Goal: Task Accomplishment & Management: Use online tool/utility

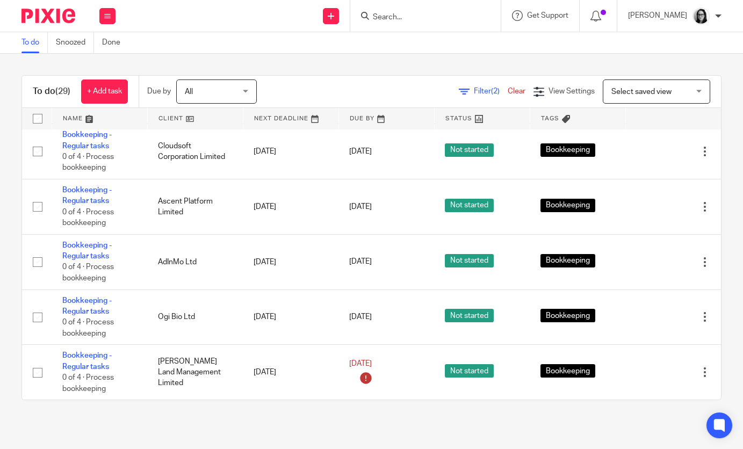
scroll to position [1363, 0]
click at [492, 96] on div "Filter (2) Clear" at bounding box center [496, 91] width 75 height 11
click at [487, 89] on span "Filter (2)" at bounding box center [491, 92] width 34 height 8
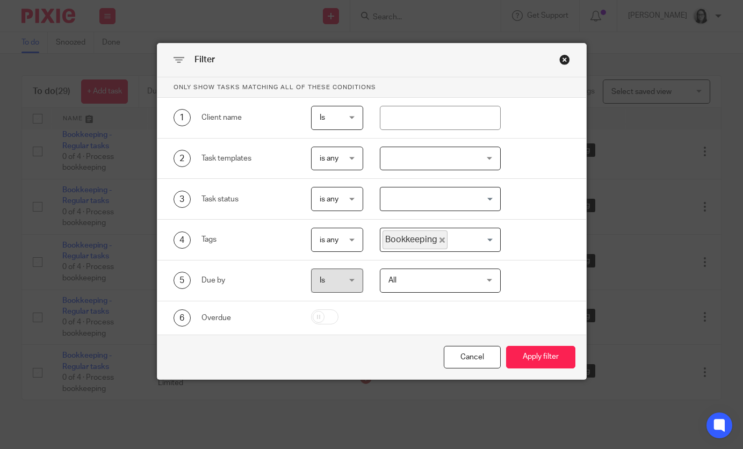
click at [441, 239] on icon "Deselect Bookkeeping" at bounding box center [442, 240] width 5 height 5
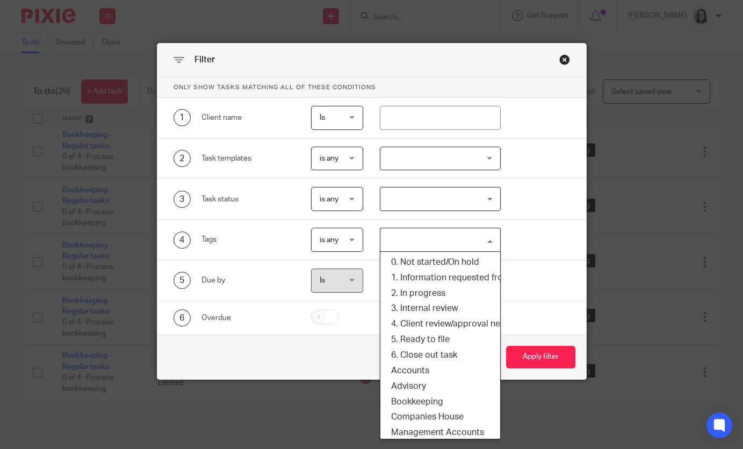
click at [441, 239] on input "Search for option" at bounding box center [438, 240] width 113 height 19
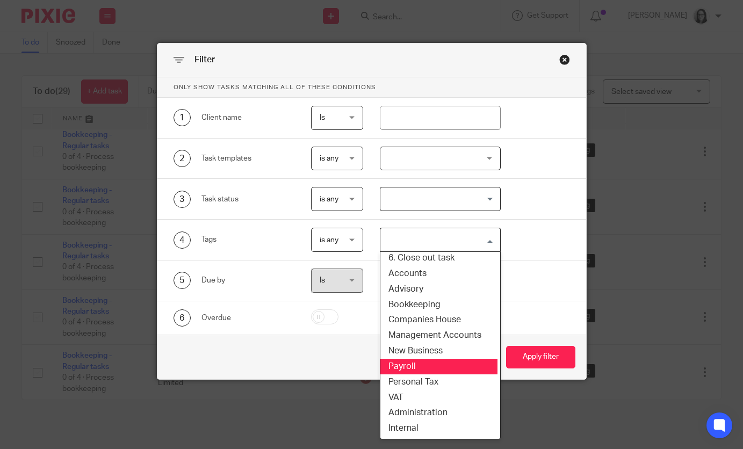
click at [424, 370] on li "Payroll" at bounding box center [438, 367] width 120 height 16
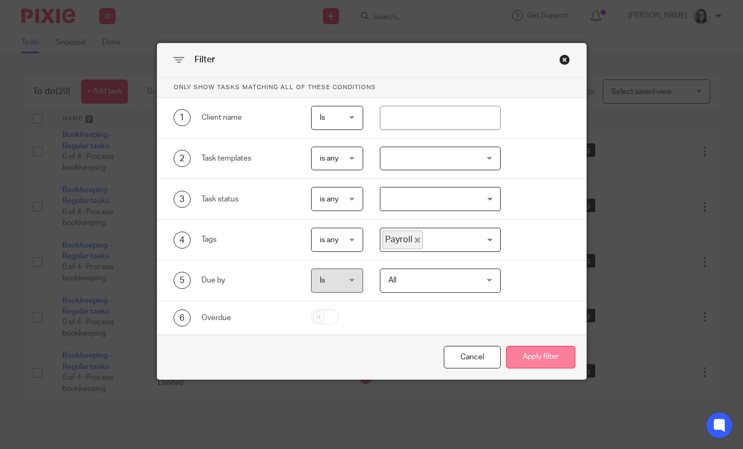
click at [517, 359] on button "Apply filter" at bounding box center [540, 357] width 69 height 23
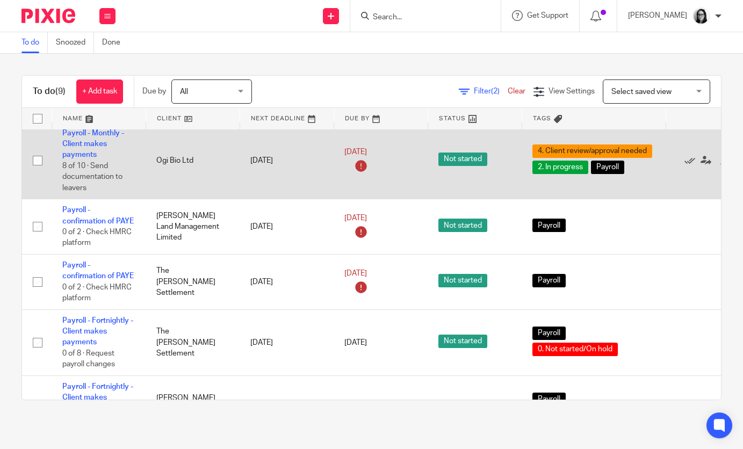
scroll to position [75, 0]
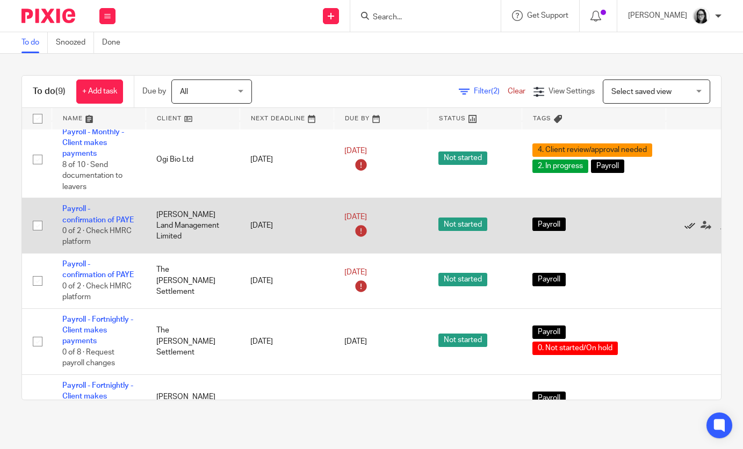
click at [695, 228] on icon at bounding box center [690, 225] width 11 height 11
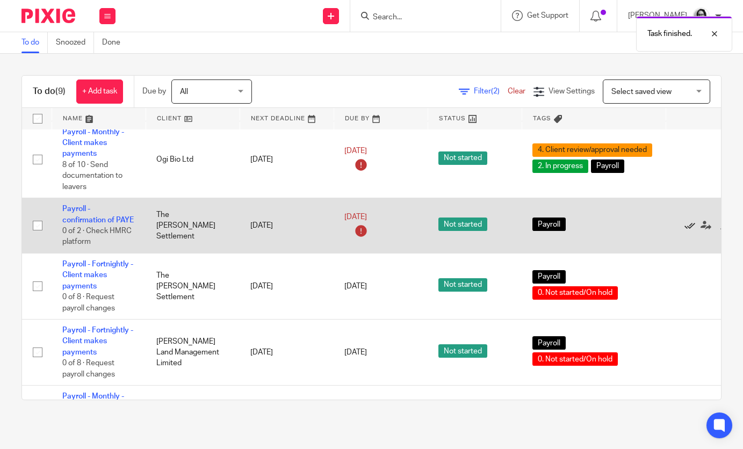
click at [691, 228] on icon at bounding box center [690, 225] width 11 height 11
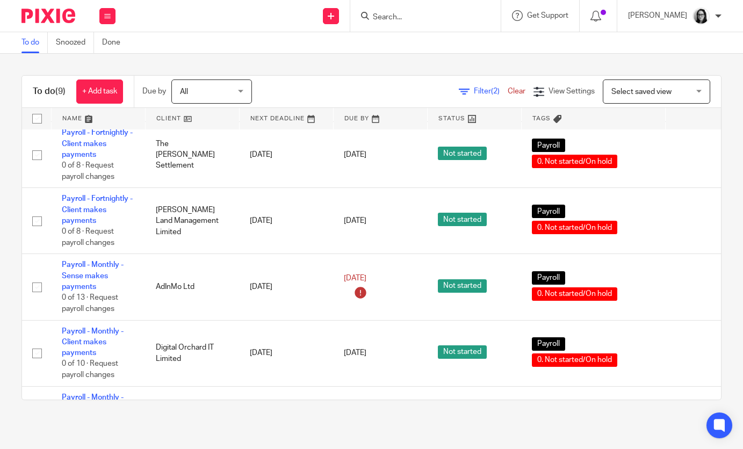
scroll to position [144, 0]
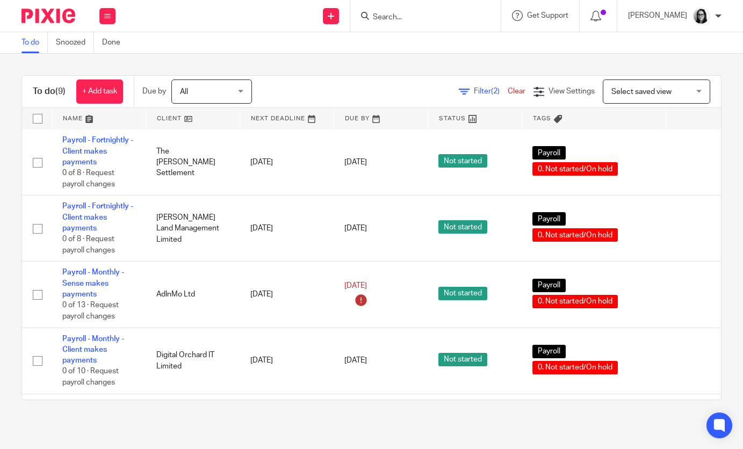
click at [489, 90] on span "Filter (2)" at bounding box center [491, 92] width 34 height 8
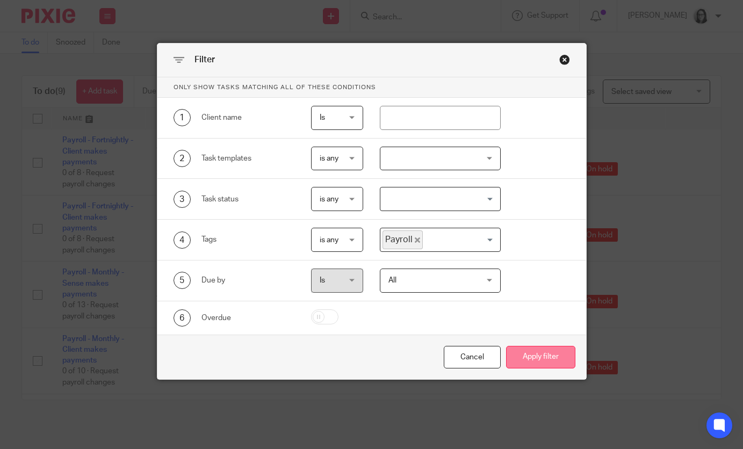
click at [547, 353] on button "Apply filter" at bounding box center [540, 357] width 69 height 23
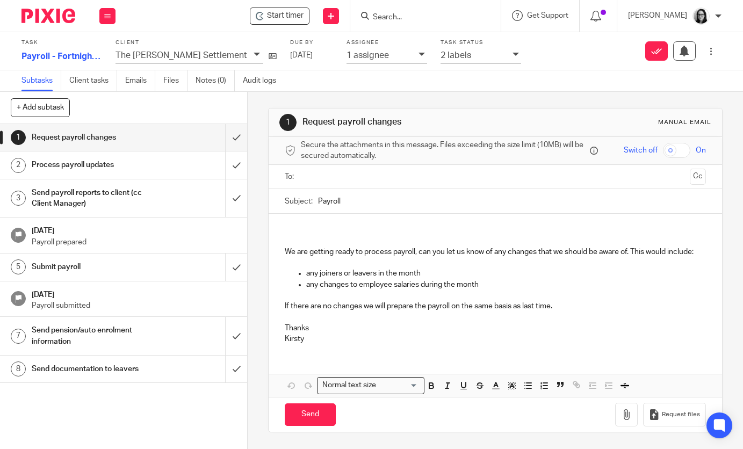
click at [513, 53] on icon at bounding box center [516, 54] width 6 height 6
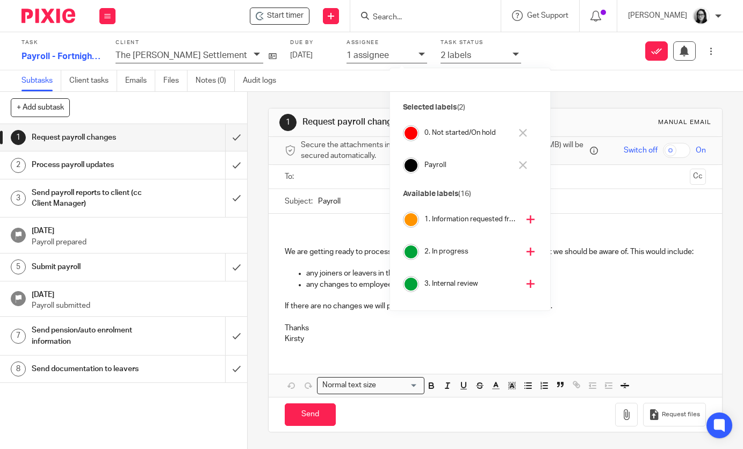
click at [526, 134] on icon at bounding box center [523, 133] width 8 height 8
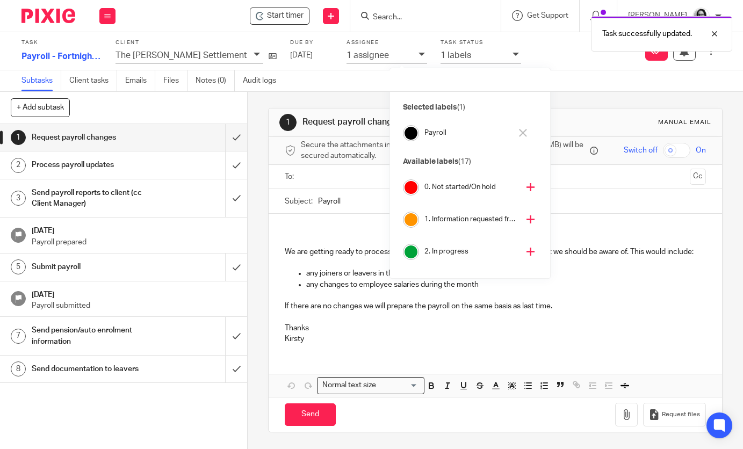
click at [527, 250] on icon at bounding box center [531, 252] width 8 height 8
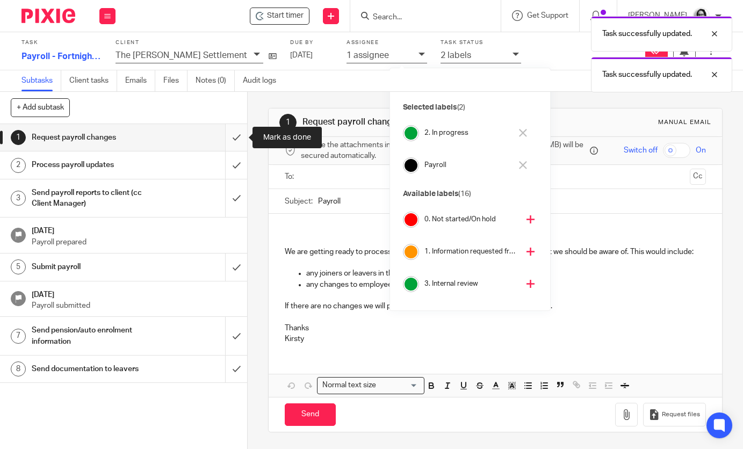
click at [239, 142] on input "submit" at bounding box center [123, 137] width 247 height 27
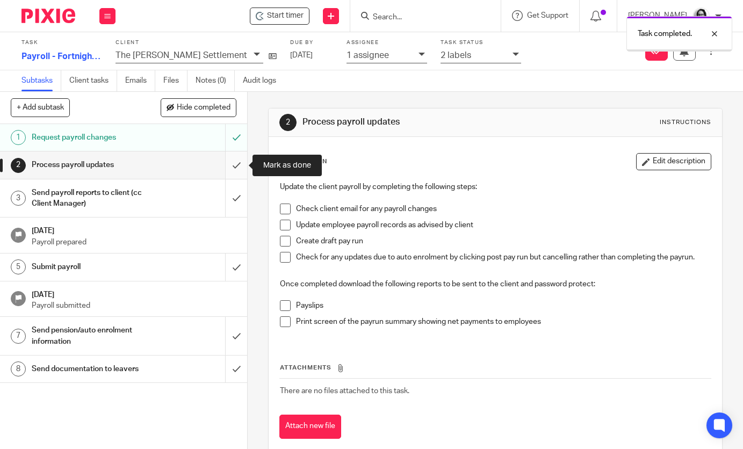
click at [238, 170] on input "submit" at bounding box center [123, 165] width 247 height 27
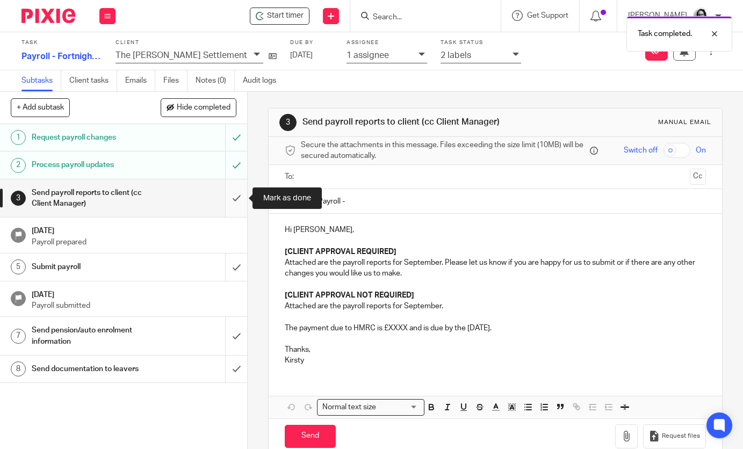
click at [238, 191] on input "submit" at bounding box center [123, 199] width 247 height 38
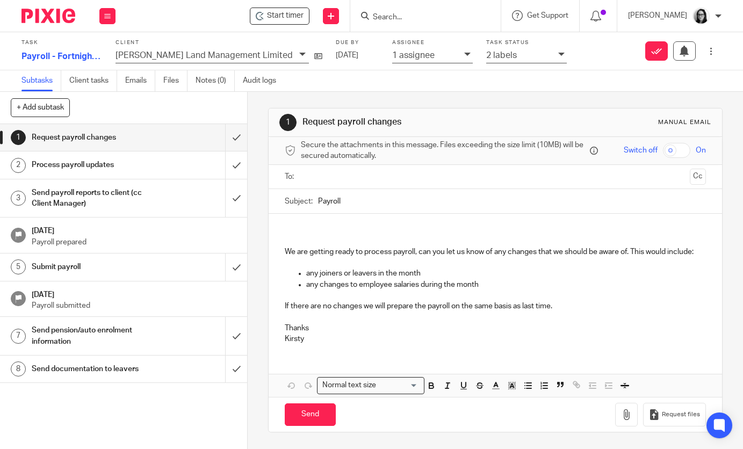
click at [559, 54] on icon at bounding box center [562, 54] width 6 height 6
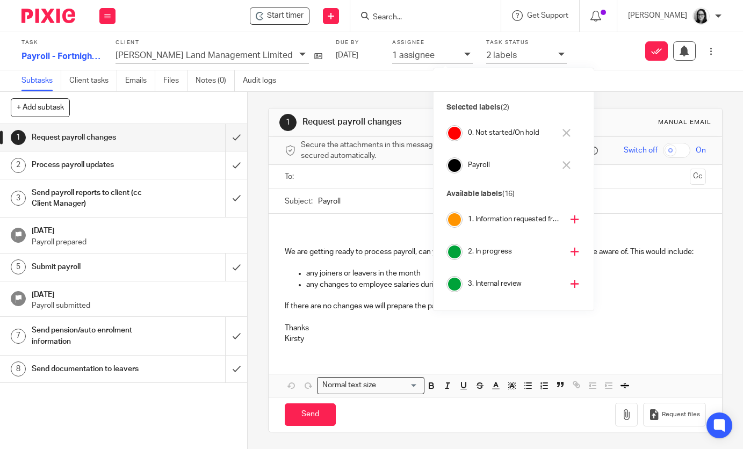
click at [563, 134] on icon at bounding box center [567, 133] width 8 height 8
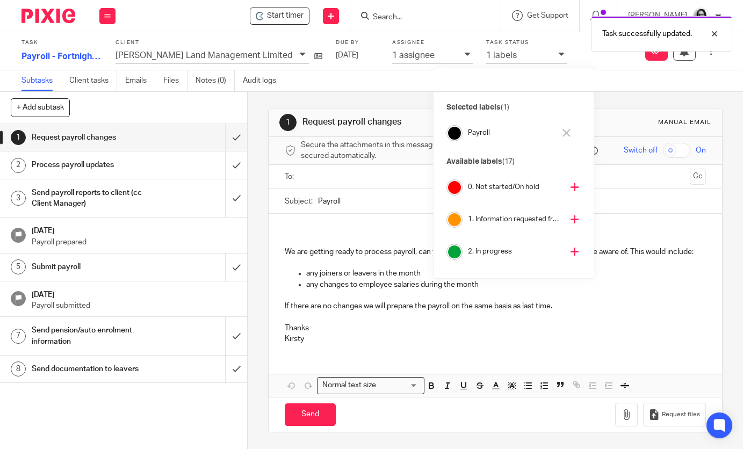
click at [571, 250] on icon at bounding box center [575, 252] width 8 height 8
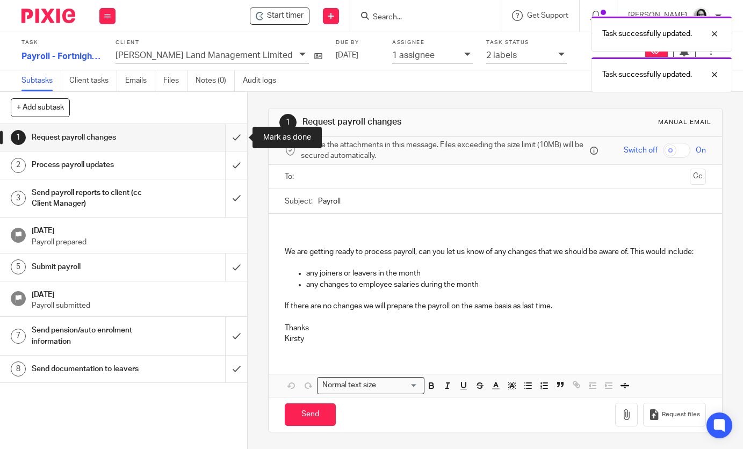
click at [236, 143] on input "submit" at bounding box center [123, 137] width 247 height 27
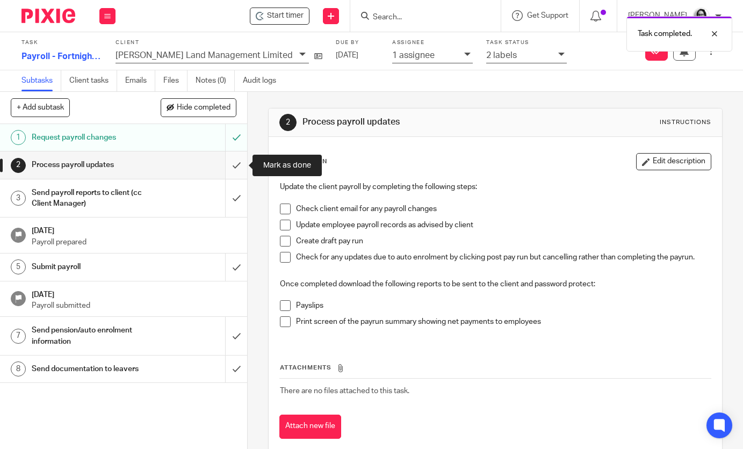
click at [236, 159] on input "submit" at bounding box center [123, 165] width 247 height 27
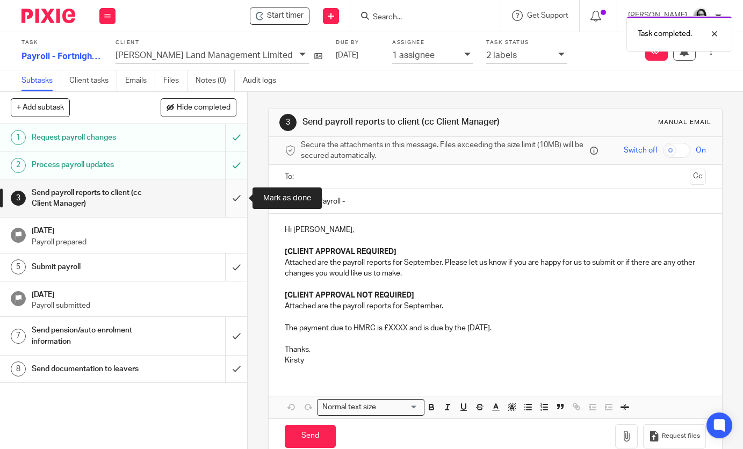
click at [238, 202] on input "submit" at bounding box center [123, 199] width 247 height 38
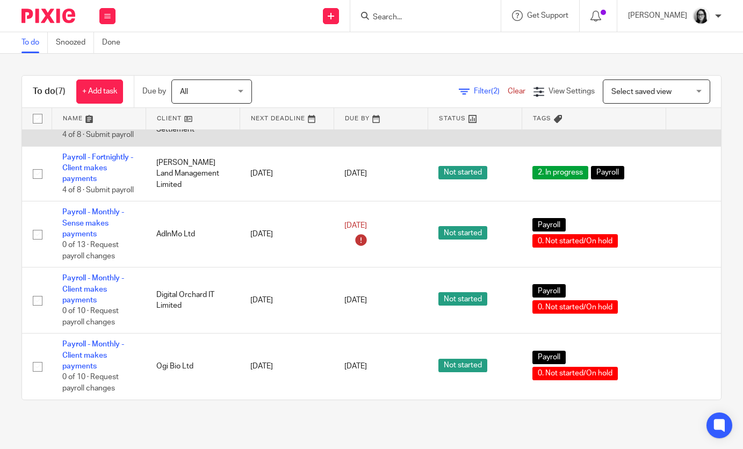
scroll to position [188, 1]
